Goal: Task Accomplishment & Management: Manage account settings

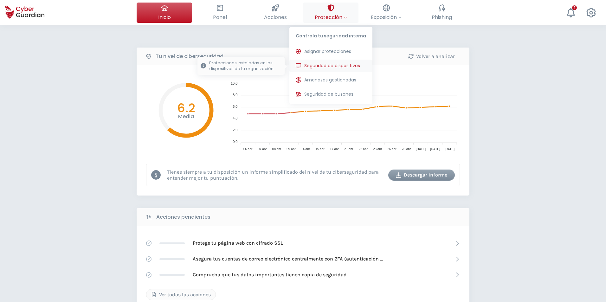
click at [304, 63] on button "Seguridad de dispositivos Protecciones instaladas en los dispositivos de tu org…" at bounding box center [330, 66] width 83 height 13
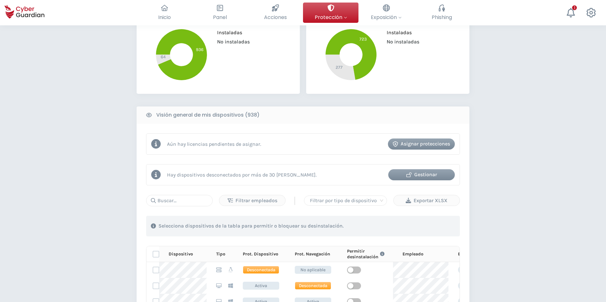
scroll to position [190, 0]
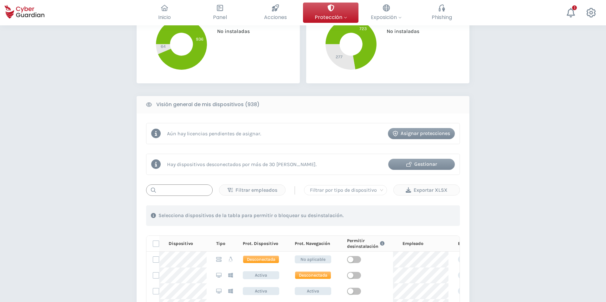
click at [173, 187] on input "text" at bounding box center [179, 189] width 67 height 11
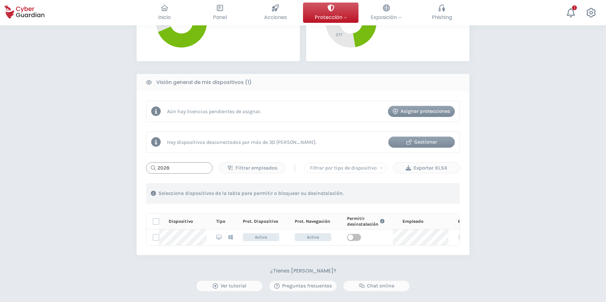
scroll to position [222, 0]
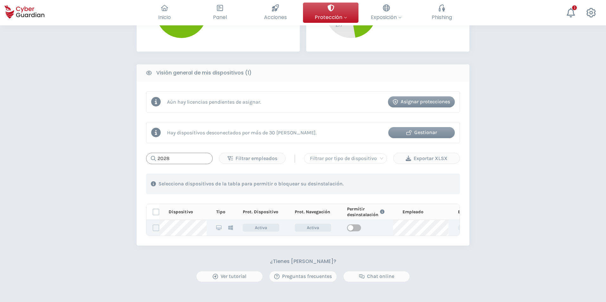
type input "2028"
click at [361, 229] on td at bounding box center [365, 228] width 55 height 16
click at [356, 227] on span "button" at bounding box center [354, 227] width 14 height 7
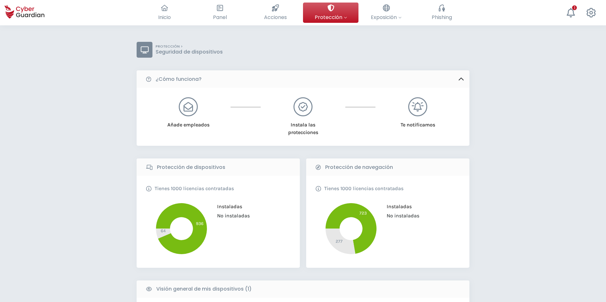
scroll to position [0, 0]
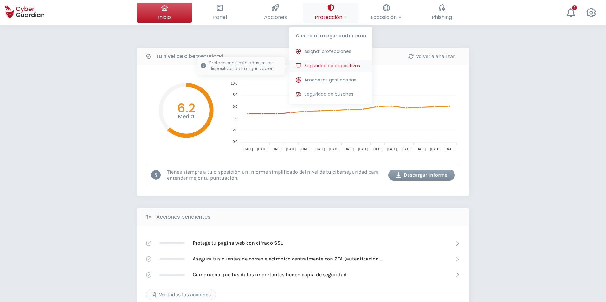
click at [305, 63] on button "Seguridad de dispositivos Protecciones instaladas en los dispositivos de tu org…" at bounding box center [330, 66] width 83 height 13
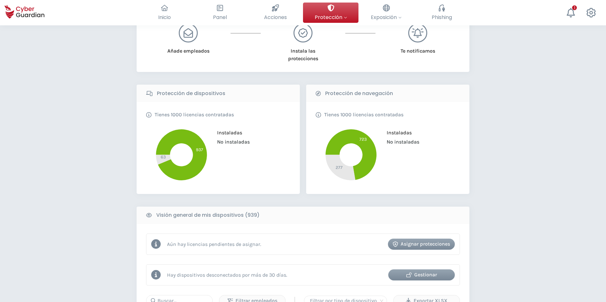
scroll to position [158, 0]
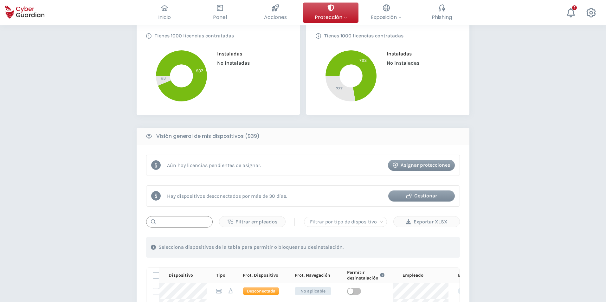
click at [184, 222] on input "text" at bounding box center [179, 221] width 67 height 11
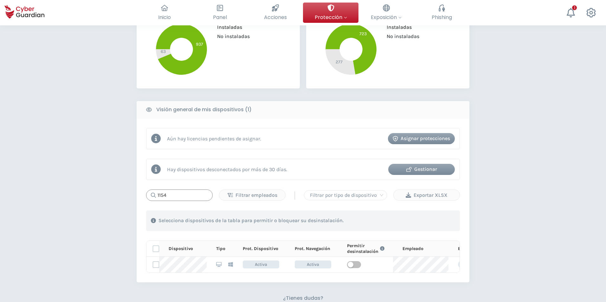
scroll to position [222, 0]
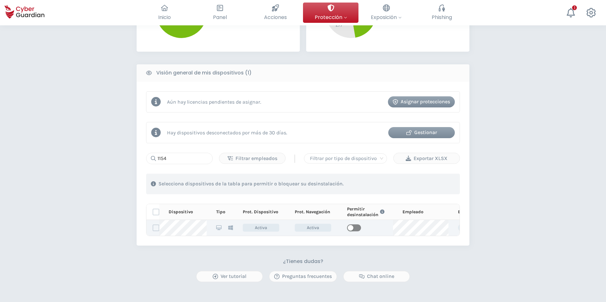
click at [357, 229] on span "button" at bounding box center [354, 227] width 14 height 7
drag, startPoint x: 159, startPoint y: 157, endPoint x: 279, endPoint y: 171, distance: 120.2
click at [279, 171] on div "1154 Filtrar empleados | Filtrar por tipo de dispositivo Exportar XLSX 1 . Con …" at bounding box center [303, 194] width 314 height 83
drag, startPoint x: 356, startPoint y: 226, endPoint x: 356, endPoint y: 231, distance: 5.1
click at [356, 226] on span "button" at bounding box center [354, 227] width 14 height 7
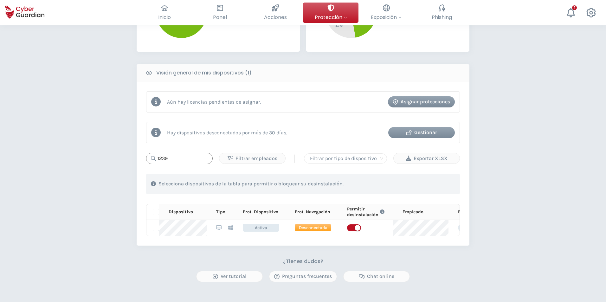
drag, startPoint x: 177, startPoint y: 164, endPoint x: 175, endPoint y: 161, distance: 4.1
click at [175, 161] on input "1239" at bounding box center [179, 158] width 67 height 11
drag, startPoint x: 174, startPoint y: 159, endPoint x: 61, endPoint y: 123, distance: 119.2
click at [61, 123] on div "PROTECCIÓN > Seguridad de dispositivos ¿Cómo funciona? Añade empleados Instala …" at bounding box center [303, 92] width 606 height 578
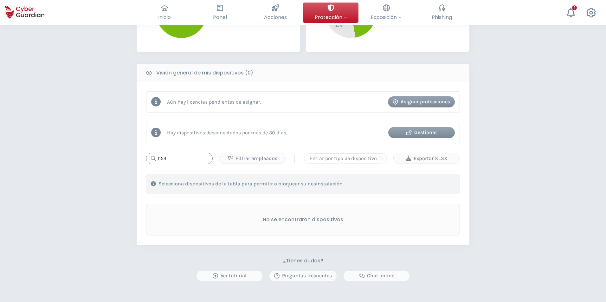
type input "1154"
